Goal: Transaction & Acquisition: Purchase product/service

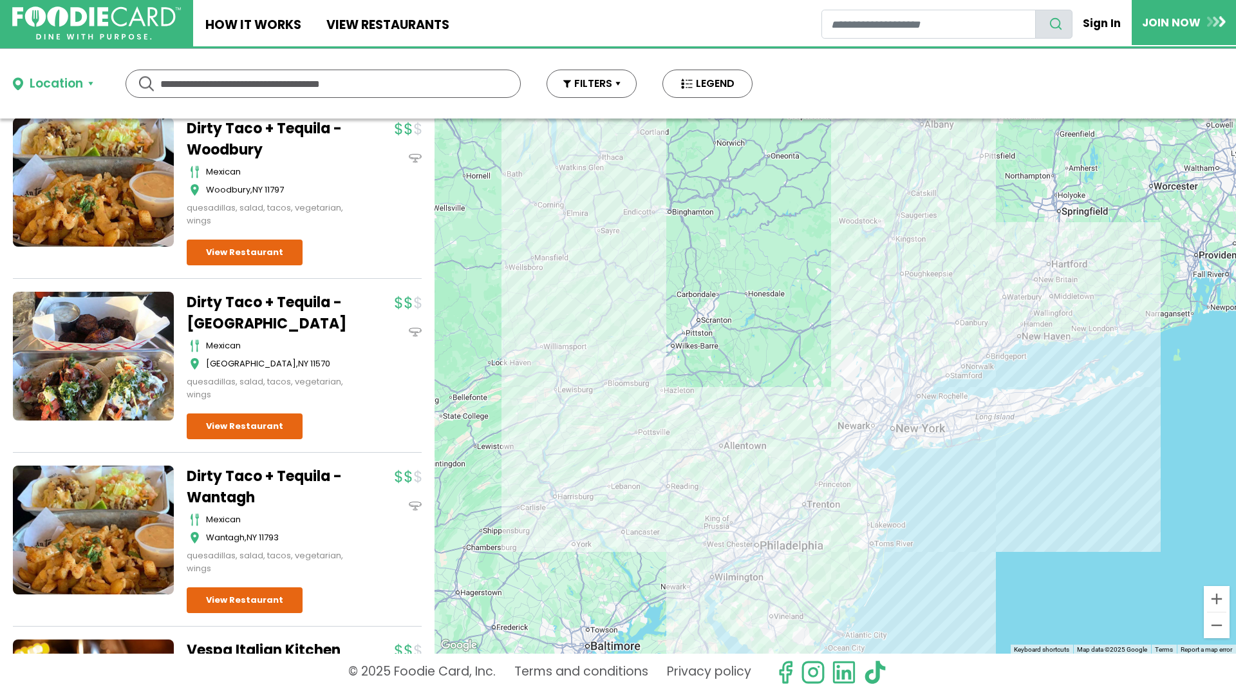
scroll to position [482, 0]
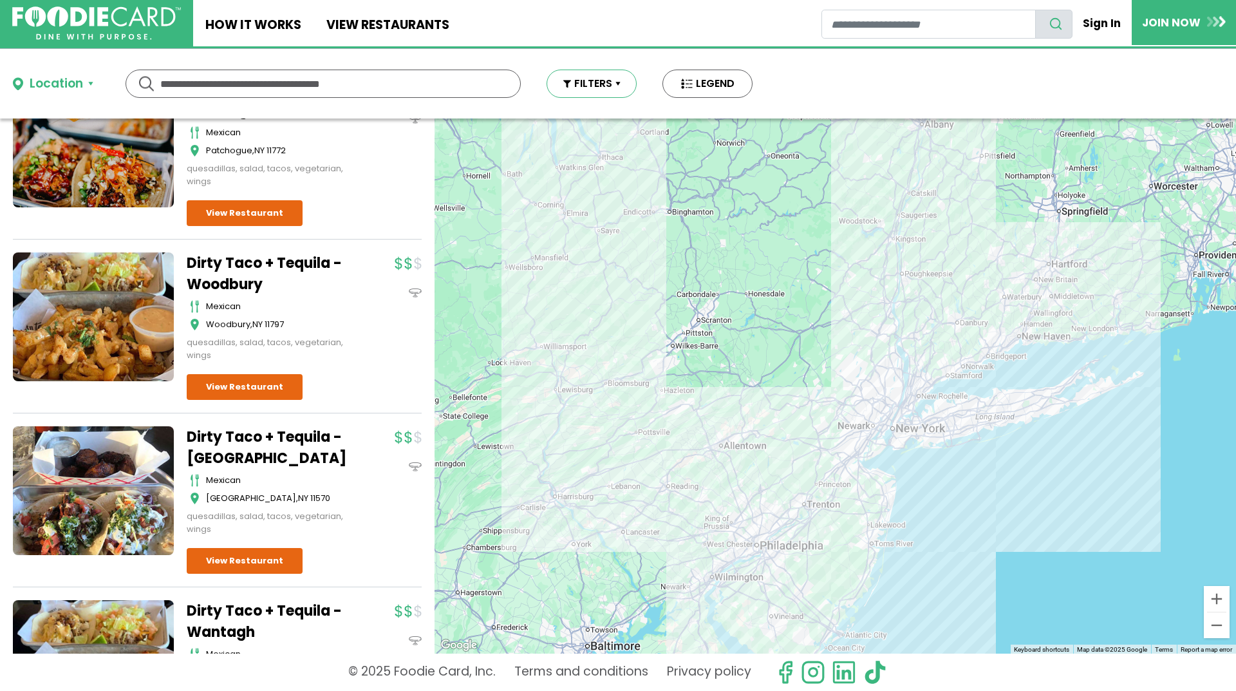
click at [616, 83] on button "FILTERS" at bounding box center [592, 84] width 90 height 28
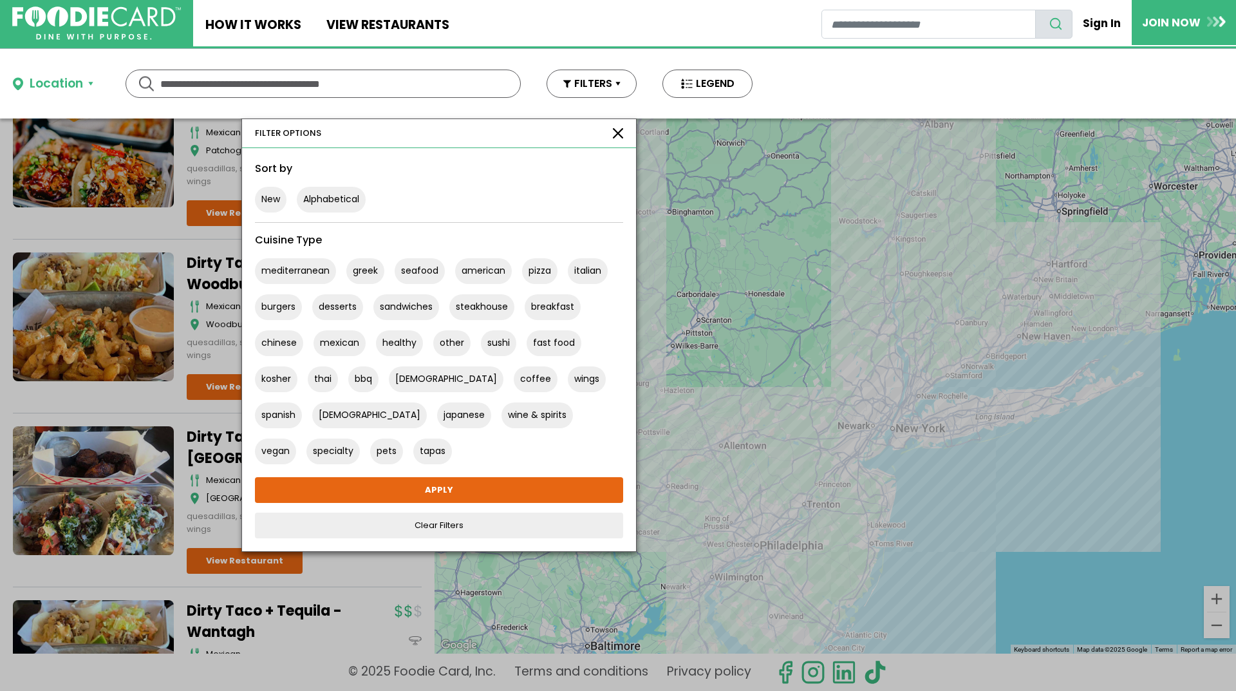
click at [615, 133] on button "button" at bounding box center [618, 133] width 10 height 10
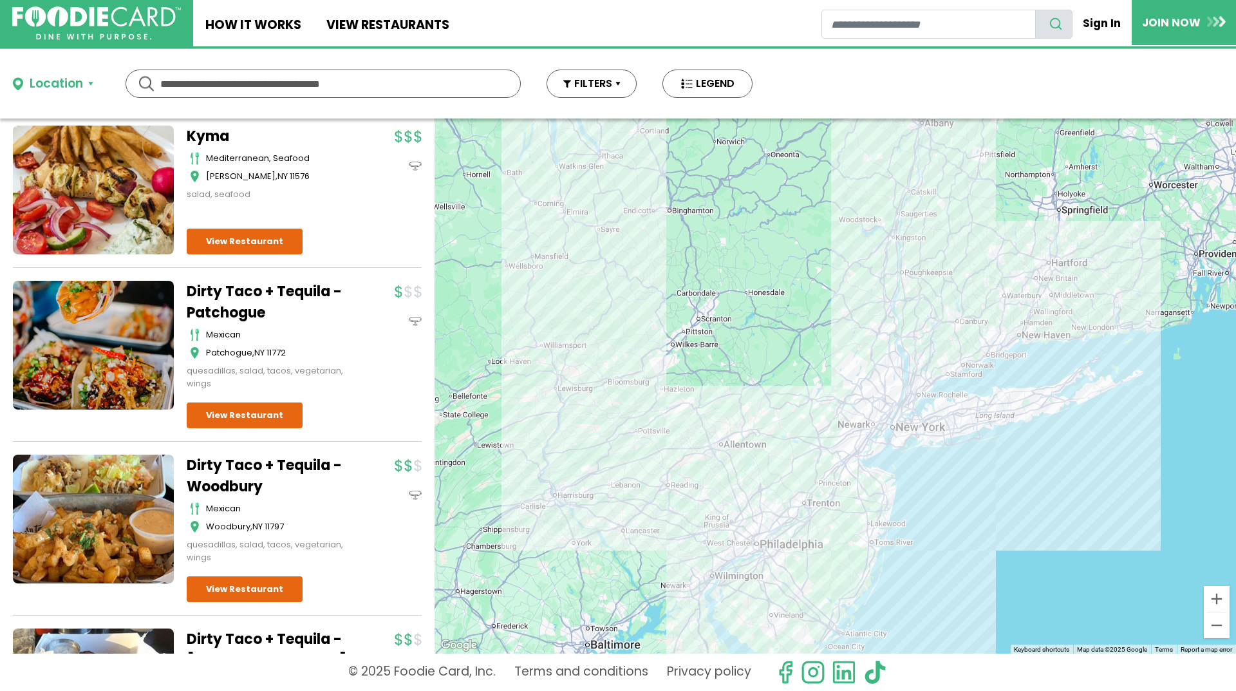
scroll to position [0, 0]
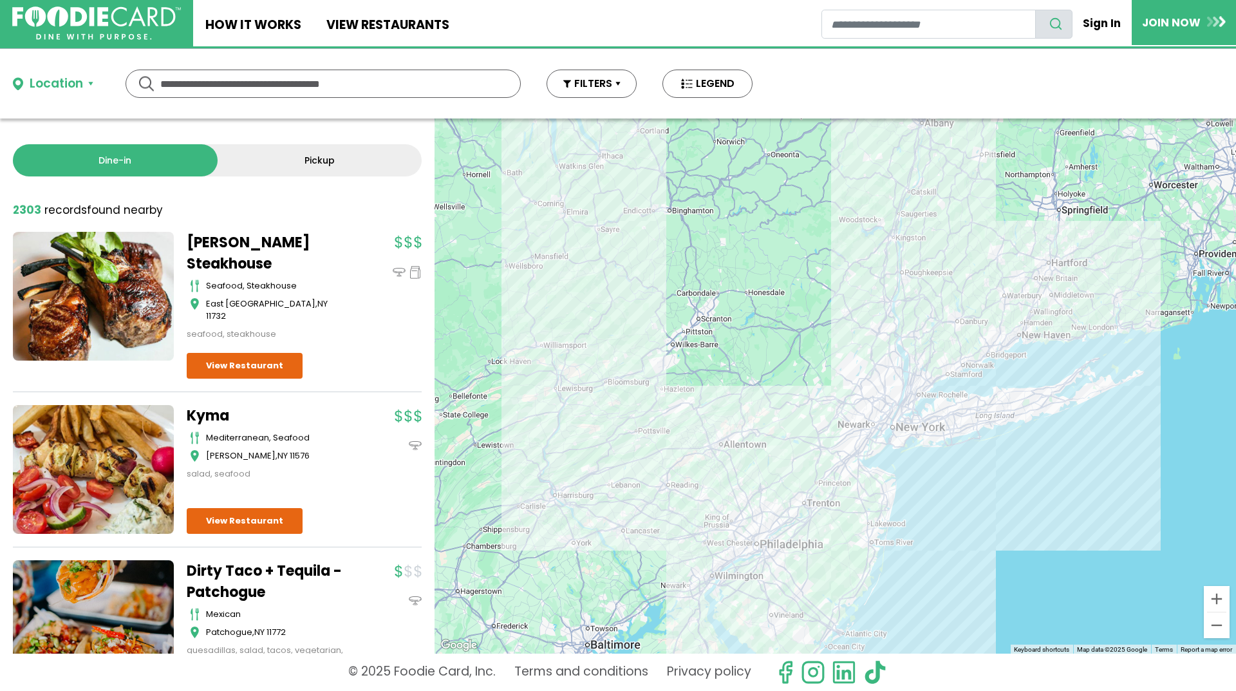
click at [209, 81] on input "text" at bounding box center [323, 83] width 326 height 27
type input "**********"
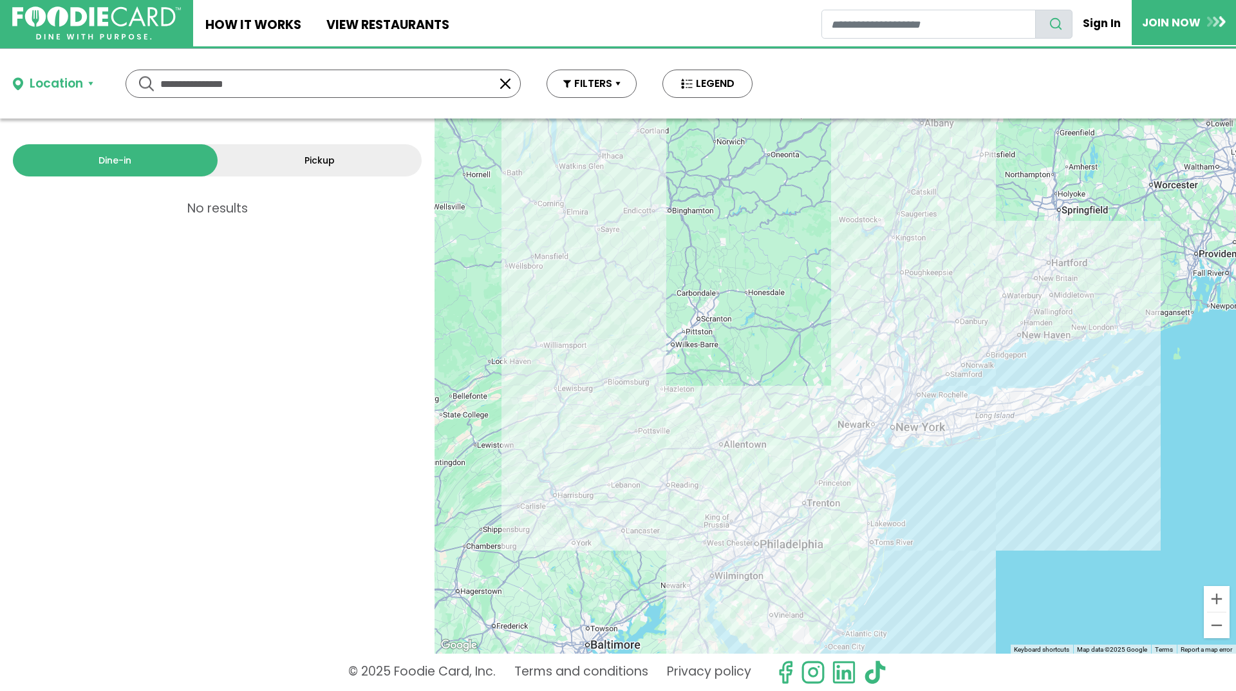
drag, startPoint x: 254, startPoint y: 86, endPoint x: 154, endPoint y: 78, distance: 100.1
click at [154, 78] on div "**********" at bounding box center [323, 84] width 395 height 28
click at [703, 85] on button "LEGEND" at bounding box center [708, 84] width 90 height 28
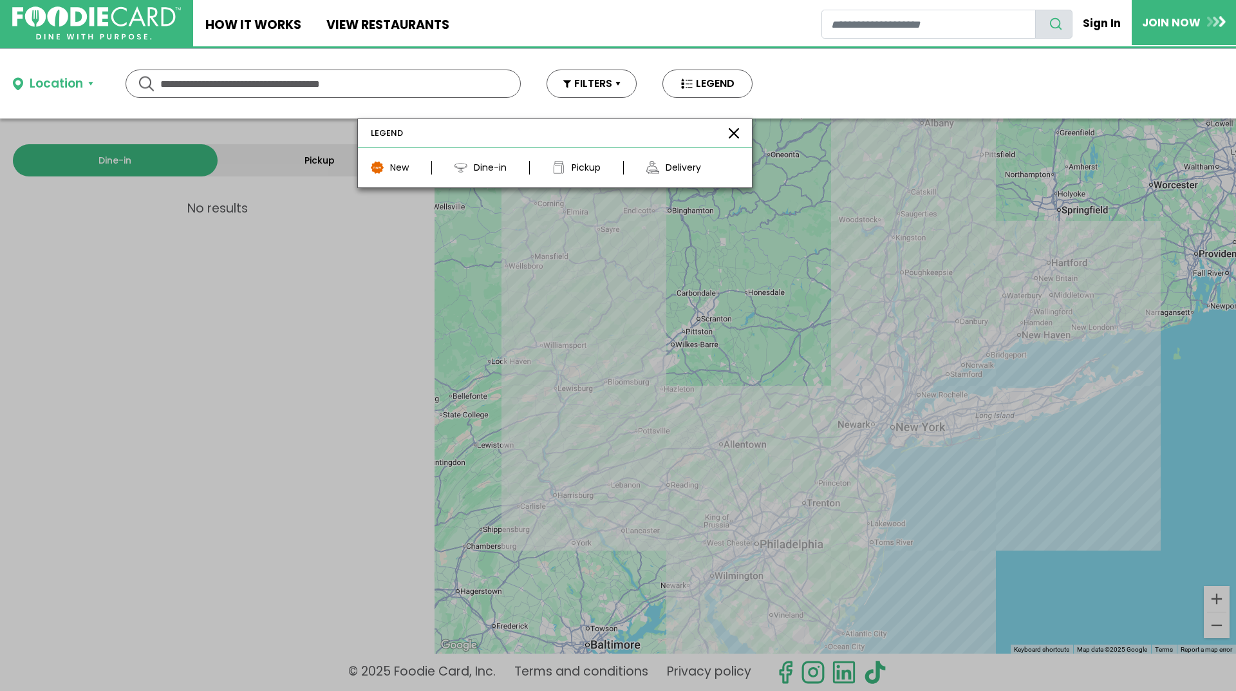
click at [59, 81] on div "Location" at bounding box center [56, 84] width 53 height 19
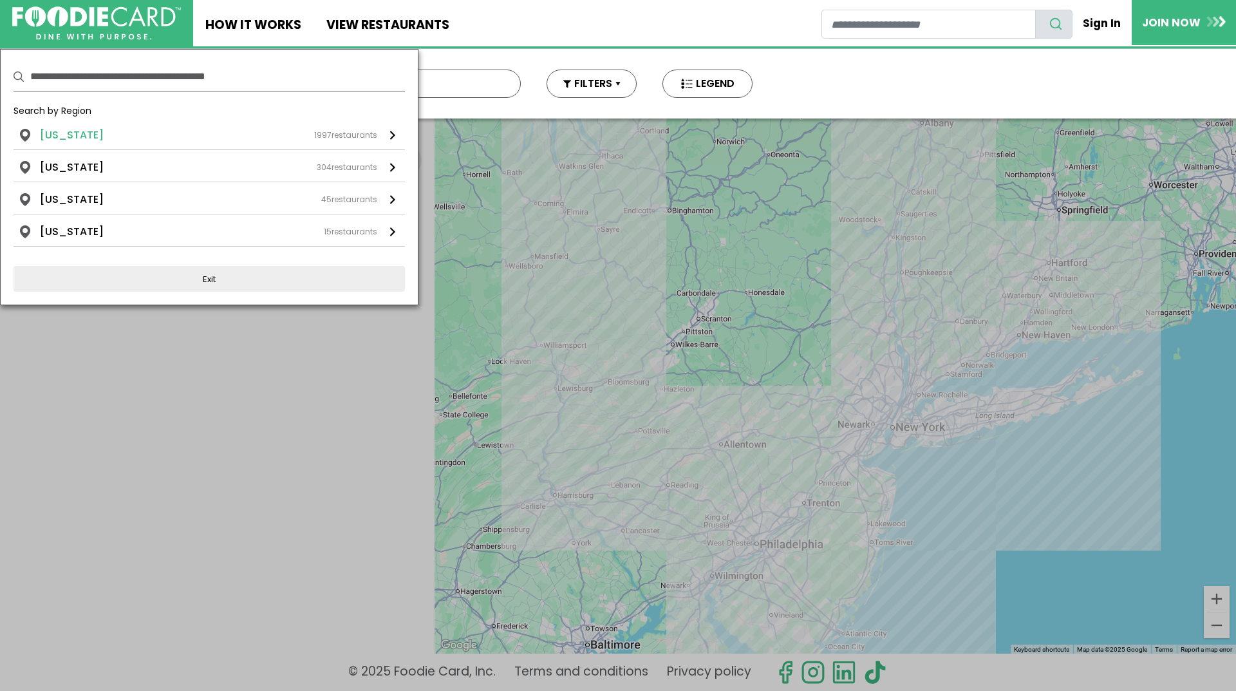
click at [79, 137] on li "New York" at bounding box center [72, 134] width 64 height 15
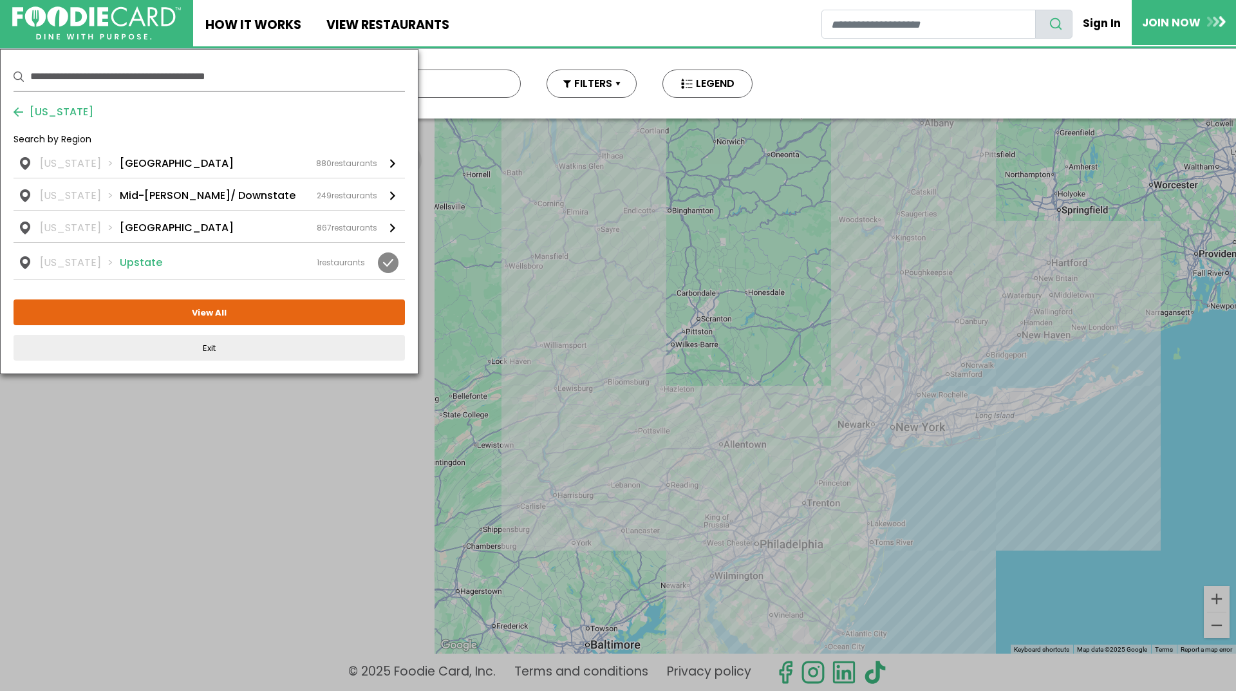
click at [135, 260] on li "Upstate" at bounding box center [141, 262] width 42 height 15
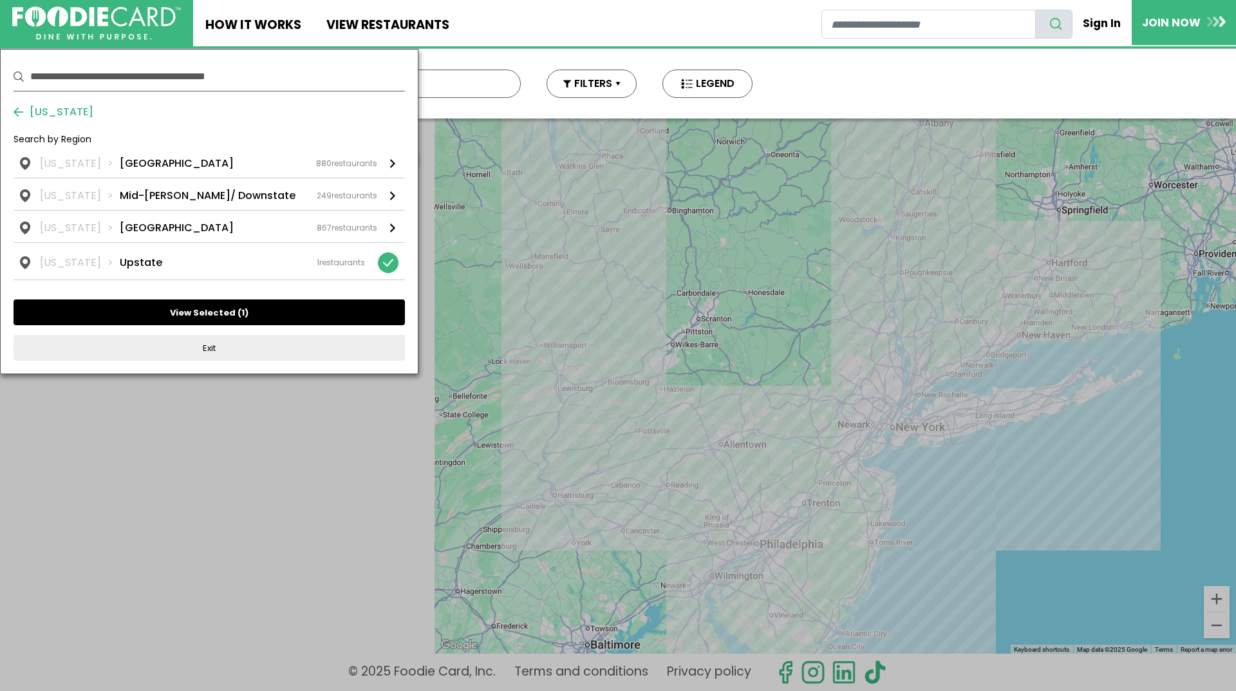
click at [201, 314] on button "View Selected ( 1 )" at bounding box center [209, 312] width 391 height 26
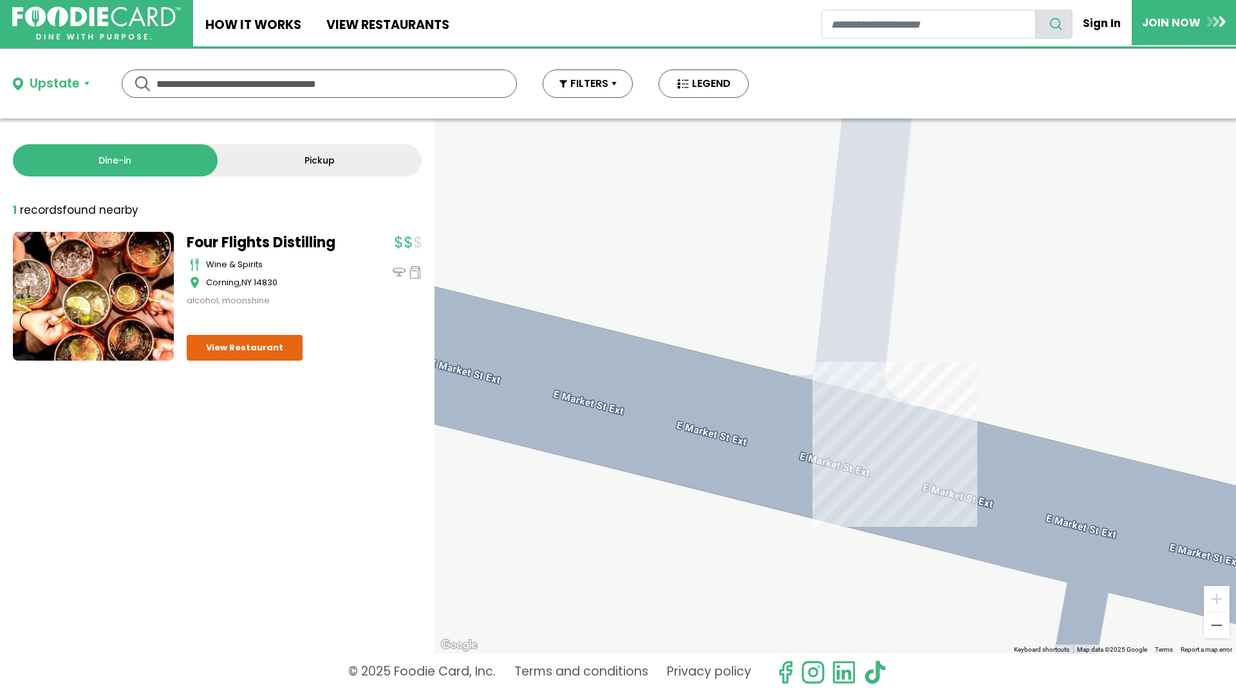
click at [49, 84] on div "Upstate" at bounding box center [55, 84] width 50 height 19
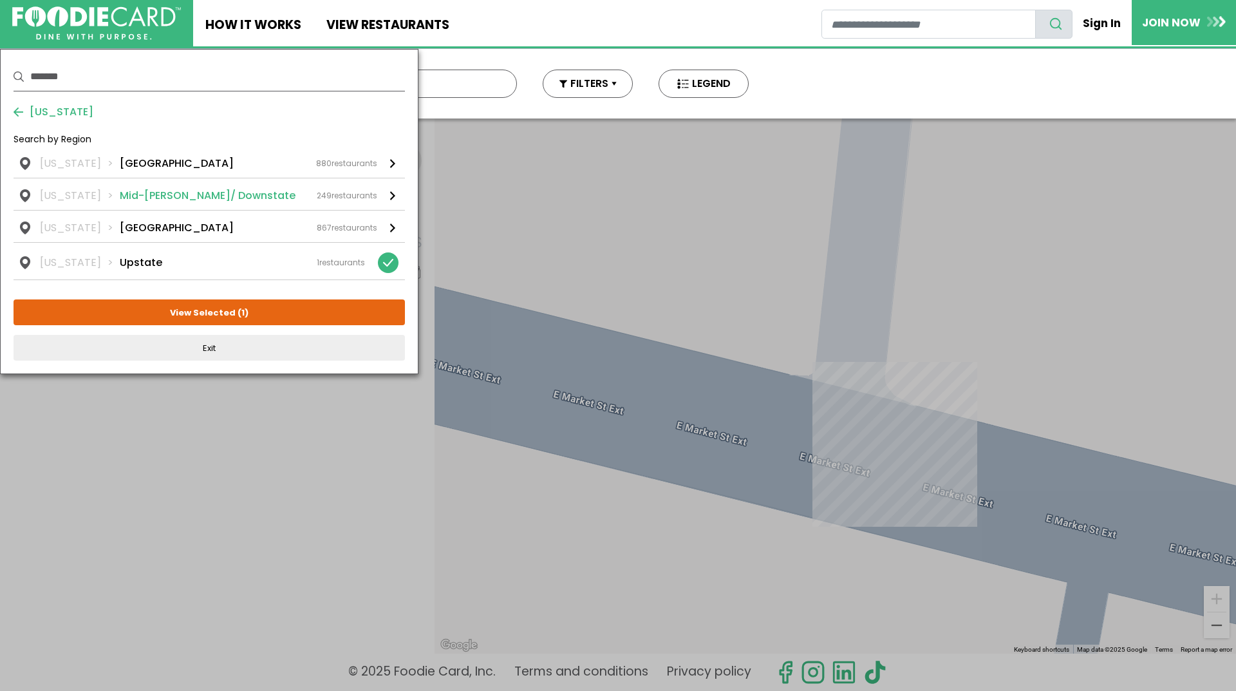
click at [165, 193] on li "Mid-Hudson/ Downstate" at bounding box center [208, 195] width 176 height 15
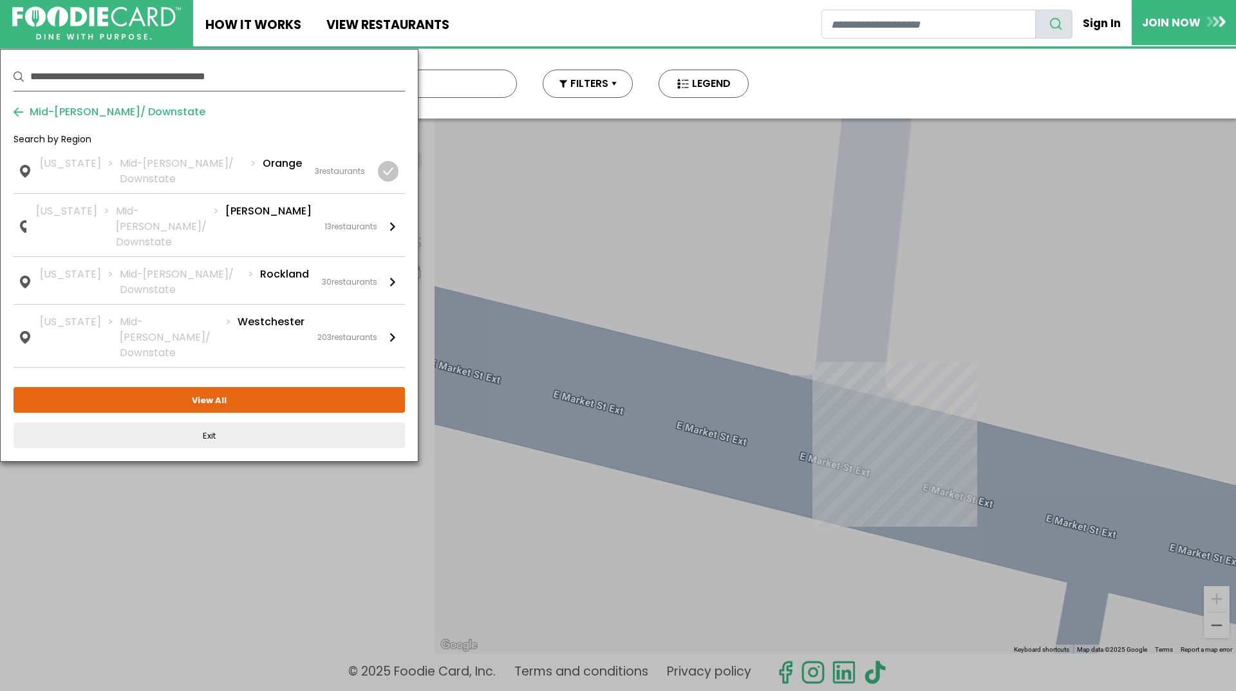
click at [57, 112] on span "Mid-Hudson/ Downstate" at bounding box center [114, 111] width 182 height 15
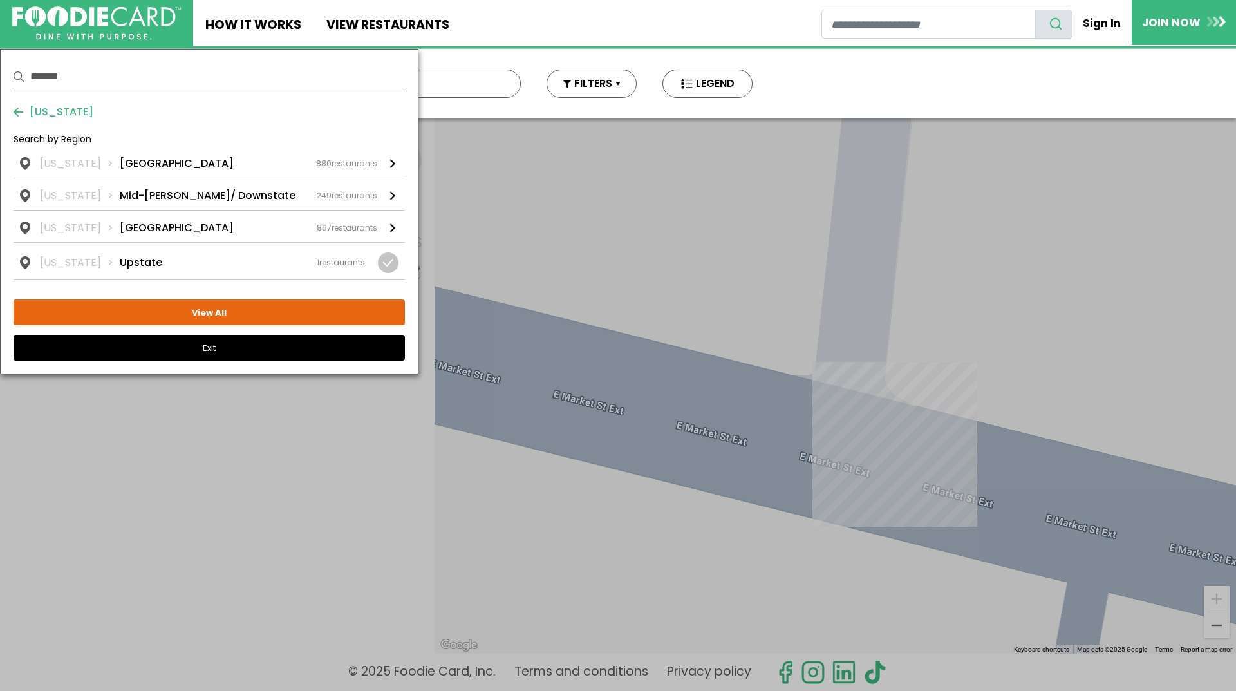
click at [214, 349] on button "Exit" at bounding box center [209, 348] width 391 height 26
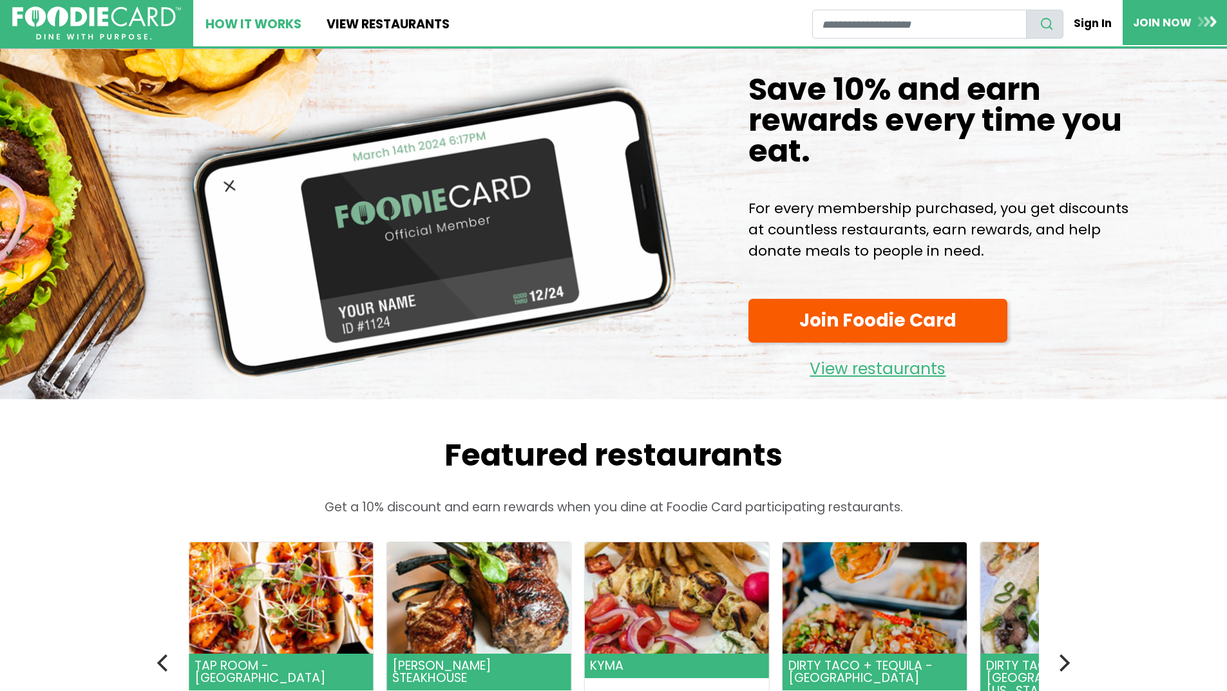
click at [263, 26] on link "How It Works" at bounding box center [253, 23] width 120 height 46
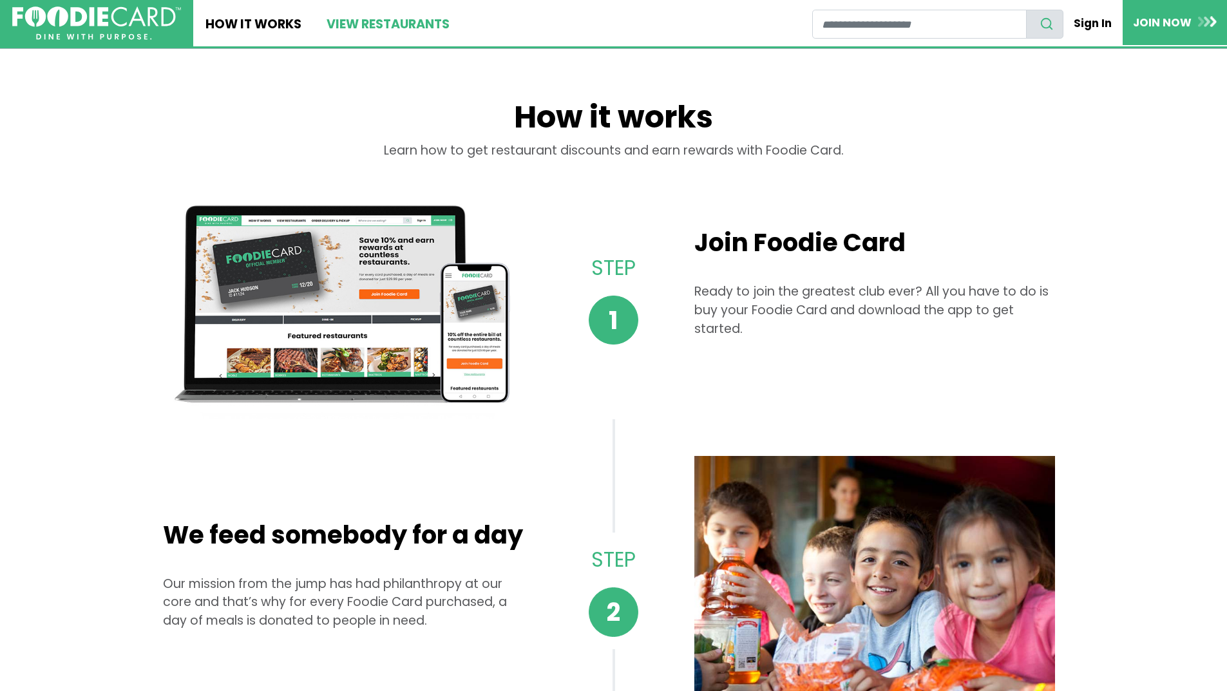
click at [397, 21] on link "View restaurants" at bounding box center [387, 23] width 147 height 46
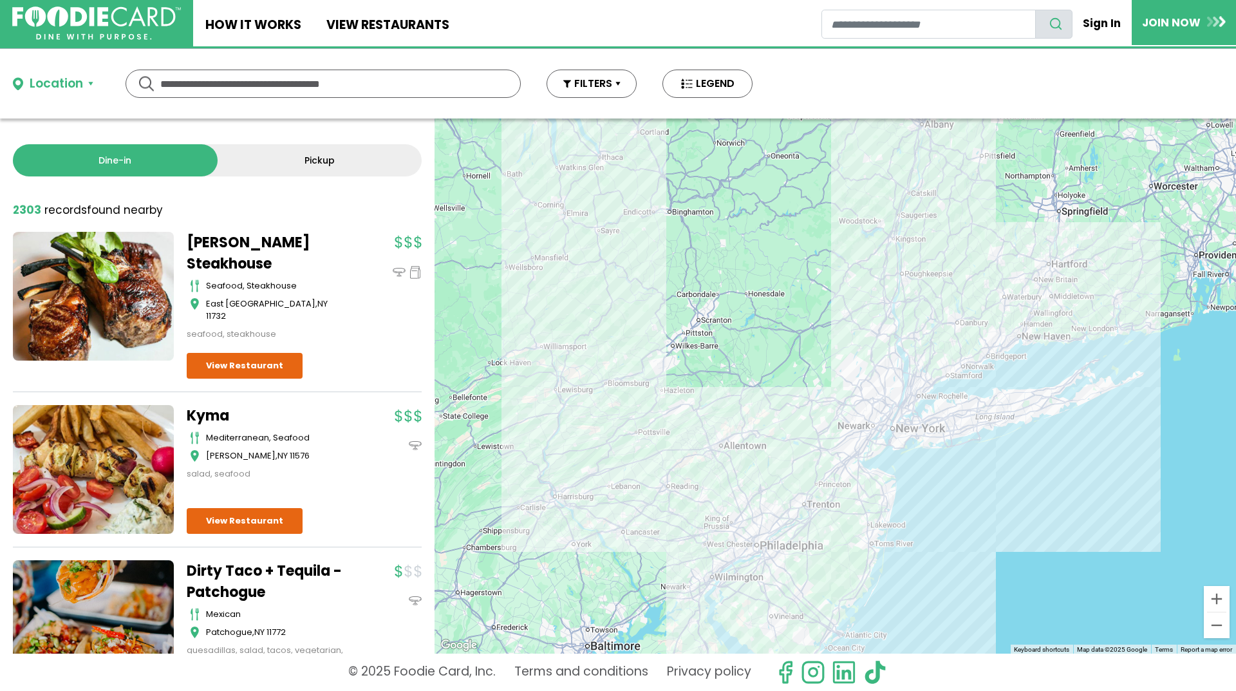
click at [65, 86] on div "Location" at bounding box center [56, 84] width 53 height 19
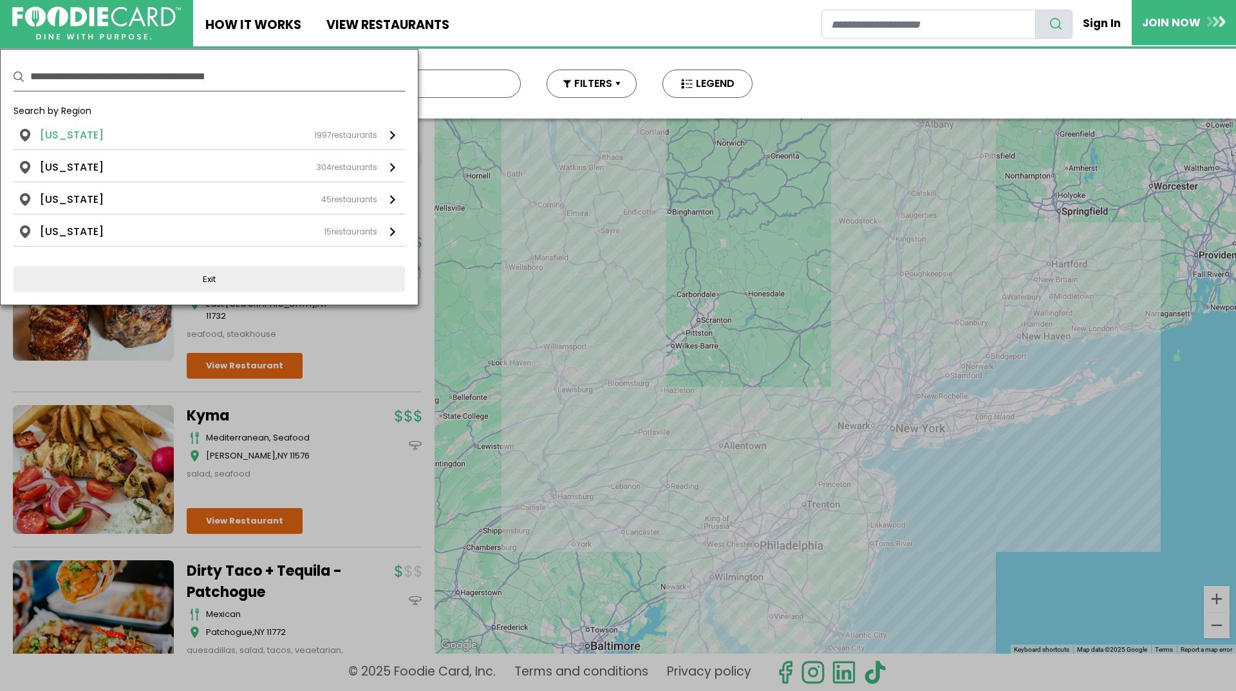
click at [69, 133] on li "New York" at bounding box center [72, 134] width 64 height 15
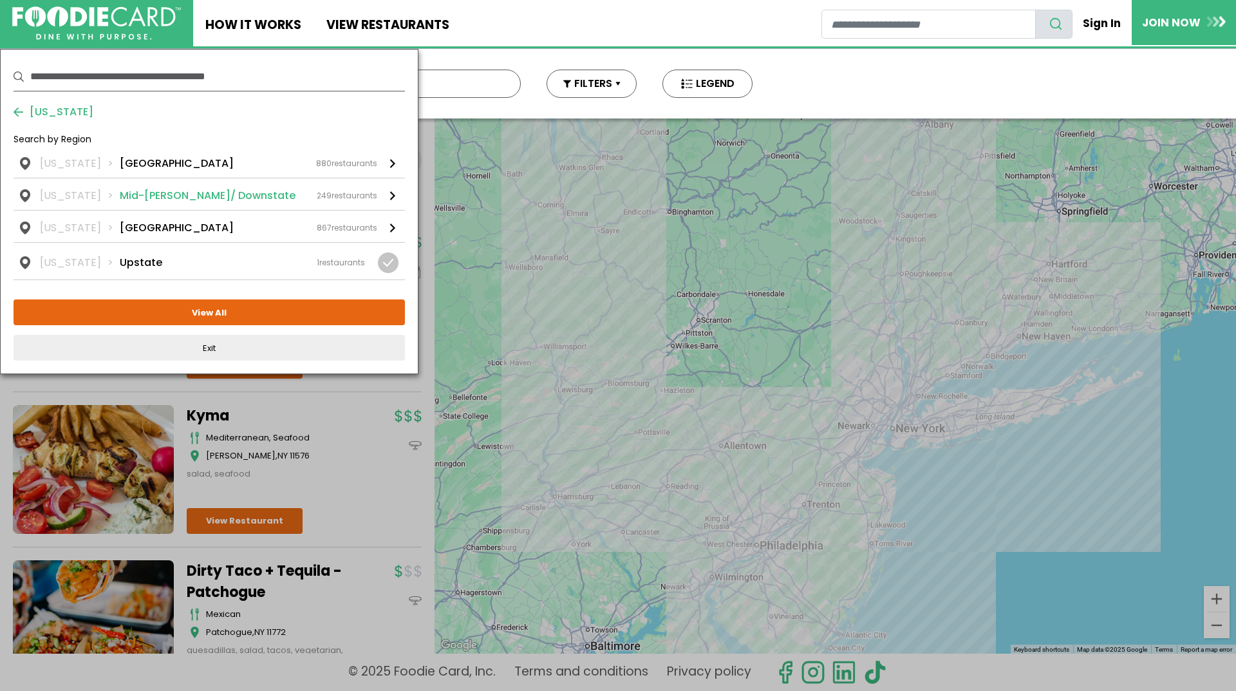
click at [173, 198] on li "Mid-Hudson/ Downstate" at bounding box center [208, 195] width 176 height 15
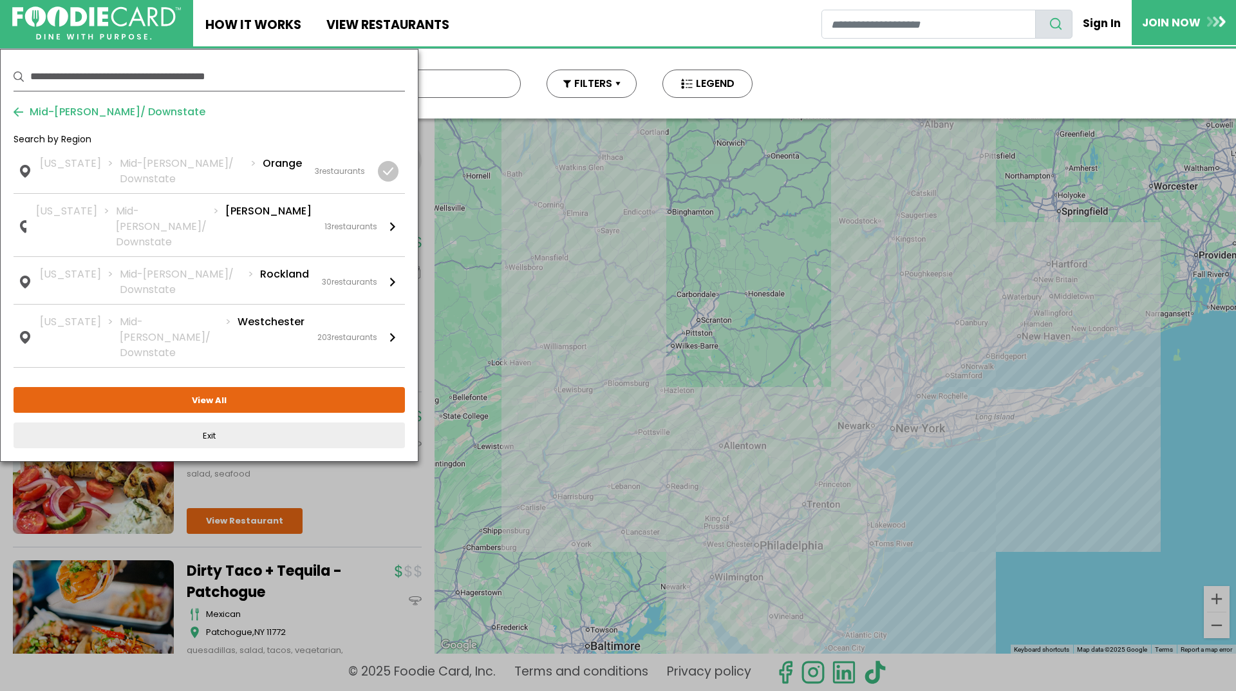
click at [279, 74] on input "text" at bounding box center [217, 76] width 375 height 28
click at [57, 84] on input "text" at bounding box center [217, 76] width 375 height 28
type input "*****"
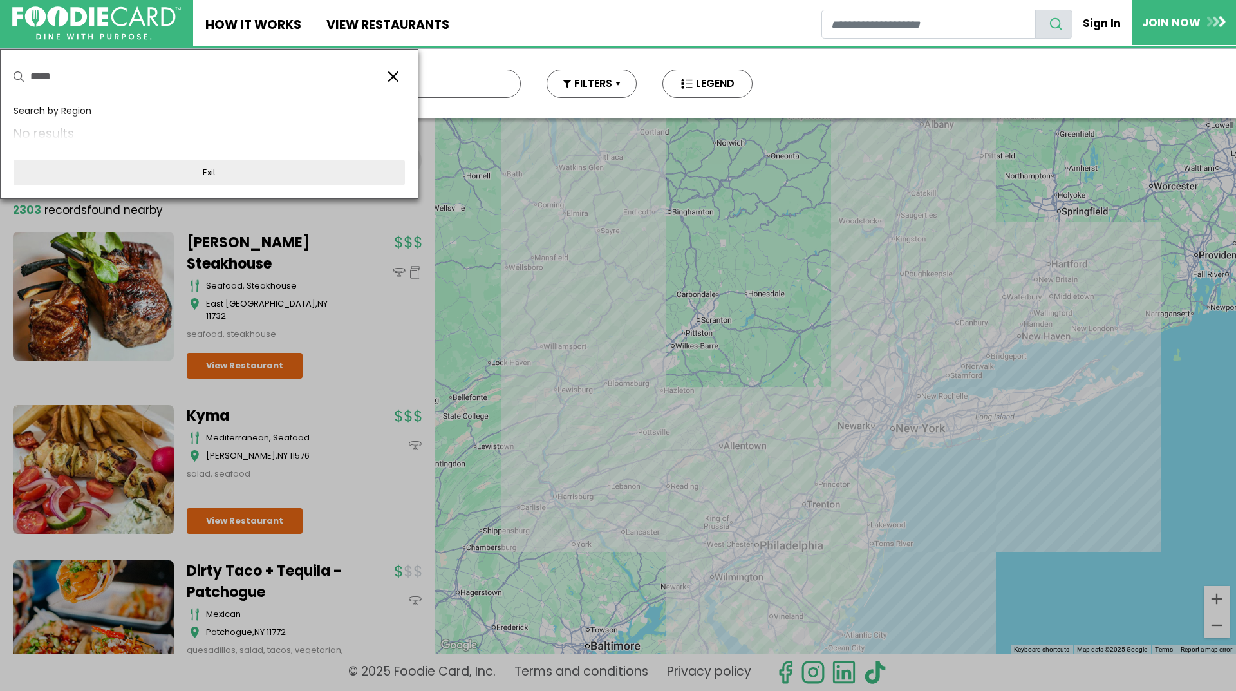
click at [392, 75] on button "button" at bounding box center [393, 76] width 15 height 15
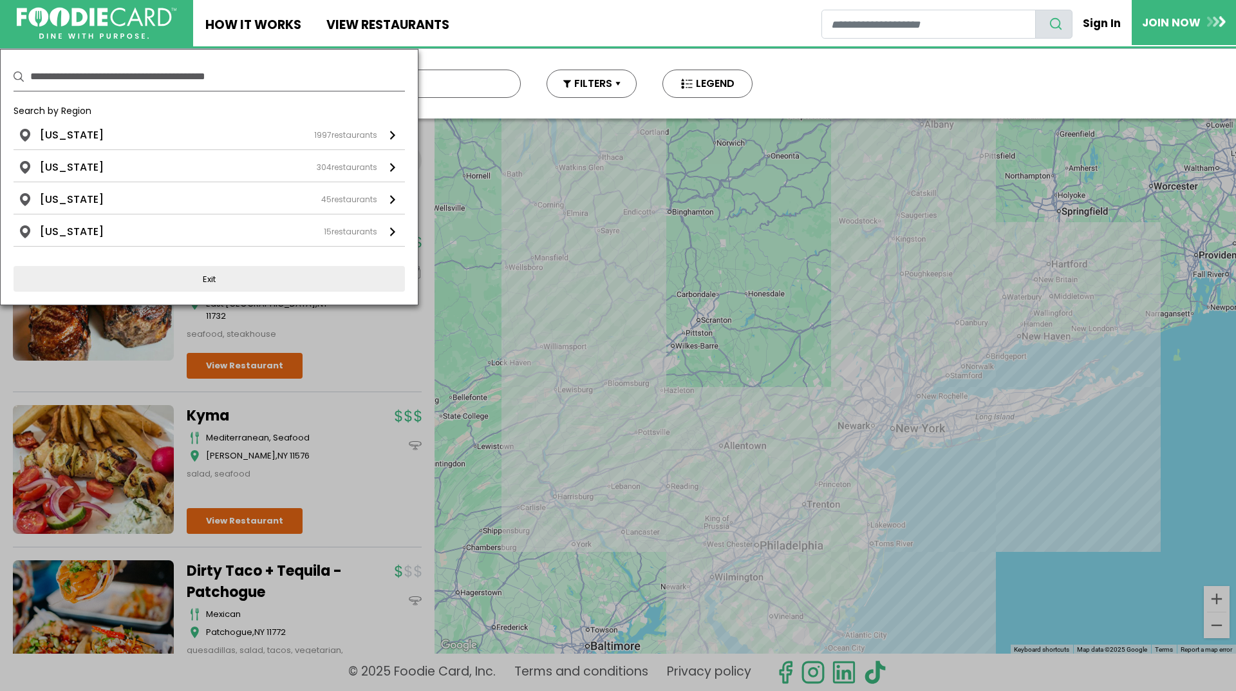
click at [134, 16] on img at bounding box center [97, 23] width 160 height 32
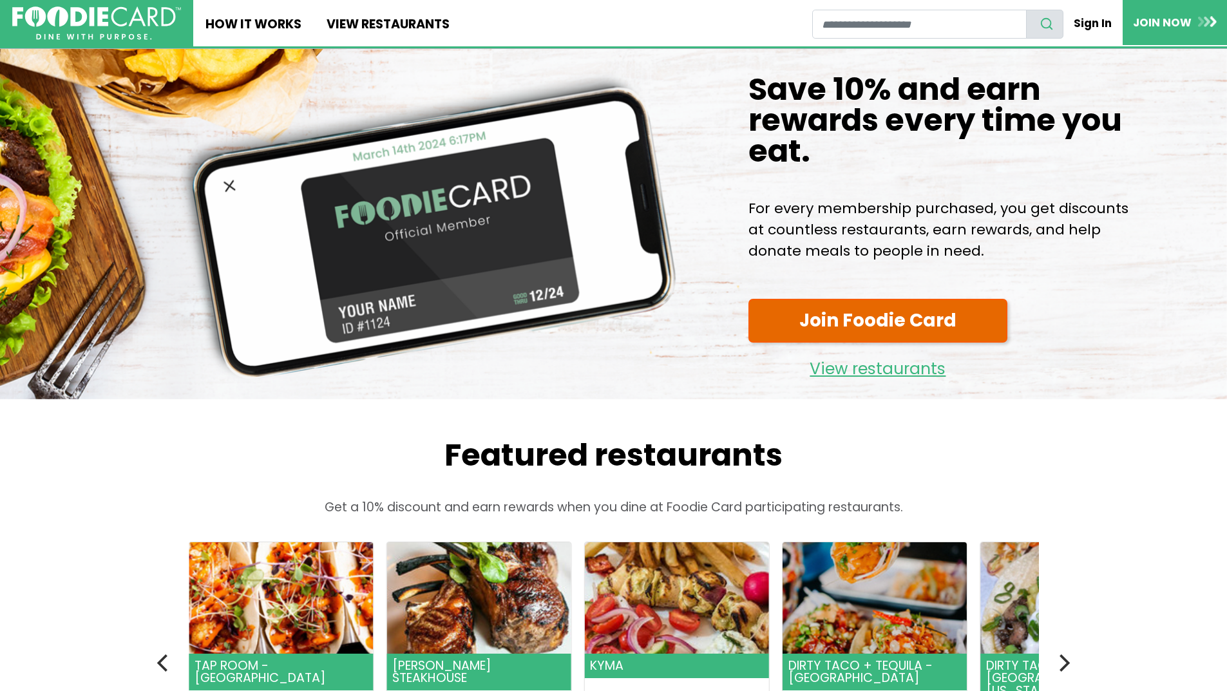
click at [871, 343] on link "Join Foodie Card" at bounding box center [877, 321] width 259 height 44
